Goal: Navigation & Orientation: Find specific page/section

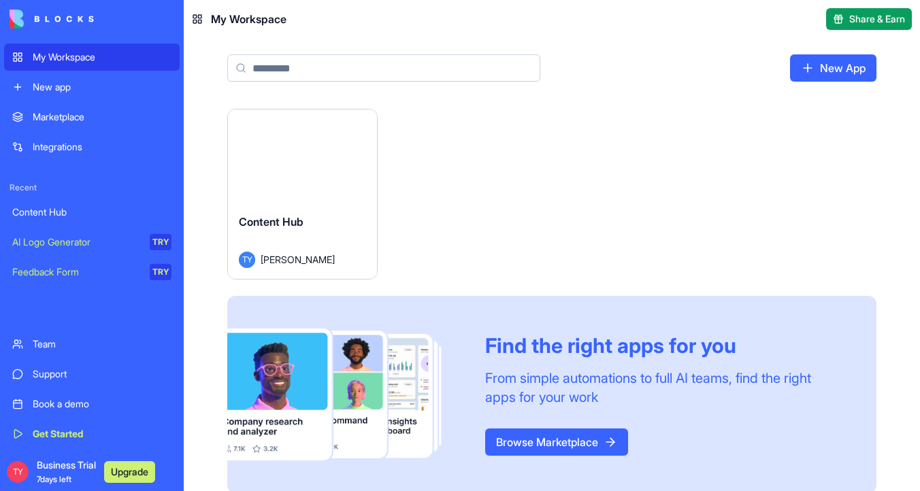
click at [310, 155] on button "Launch" at bounding box center [302, 155] width 102 height 27
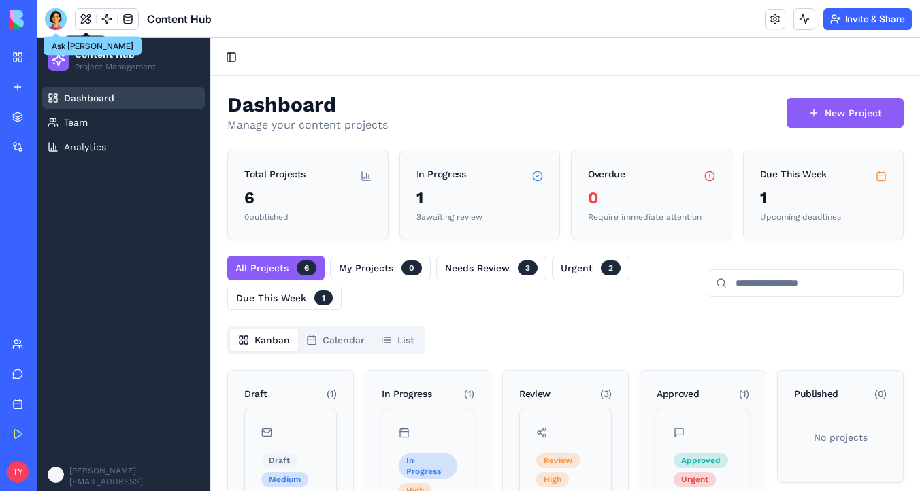
click at [54, 22] on div at bounding box center [56, 19] width 22 height 22
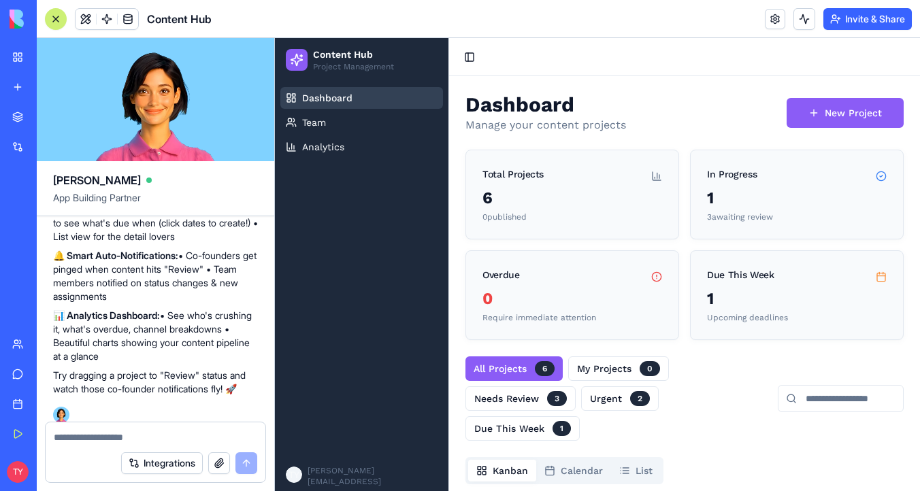
scroll to position [1630, 0]
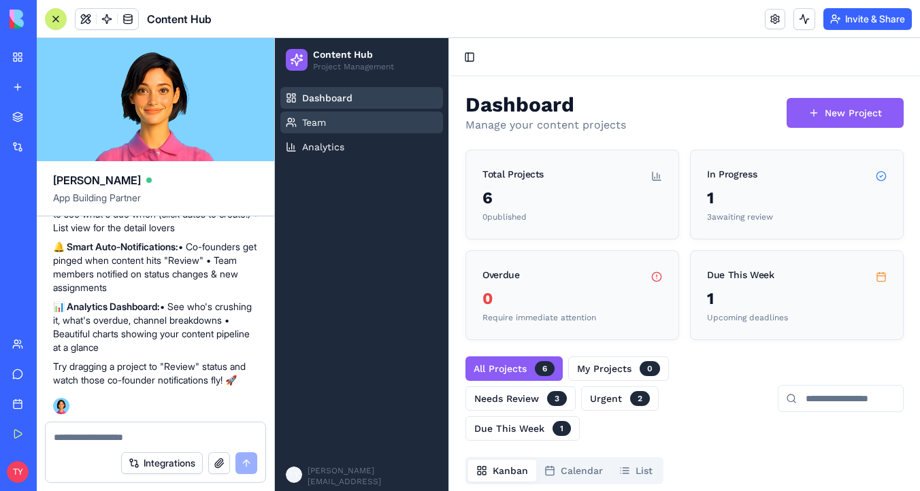
click at [377, 125] on link "Team" at bounding box center [361, 123] width 163 height 22
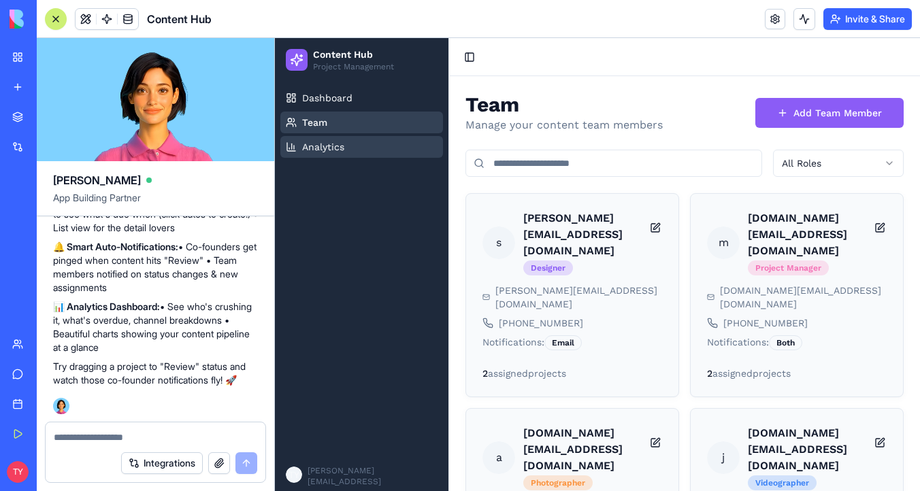
click at [380, 151] on link "Analytics" at bounding box center [361, 147] width 163 height 22
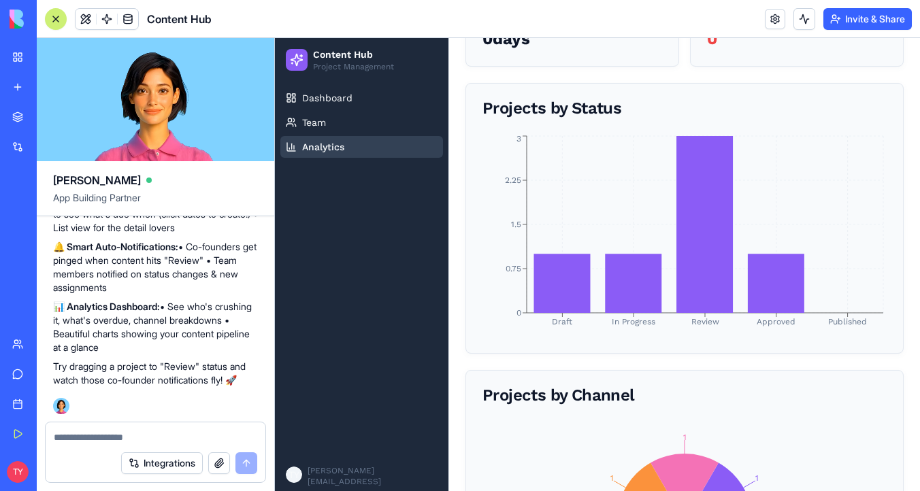
scroll to position [288, 0]
